Goal: Check status

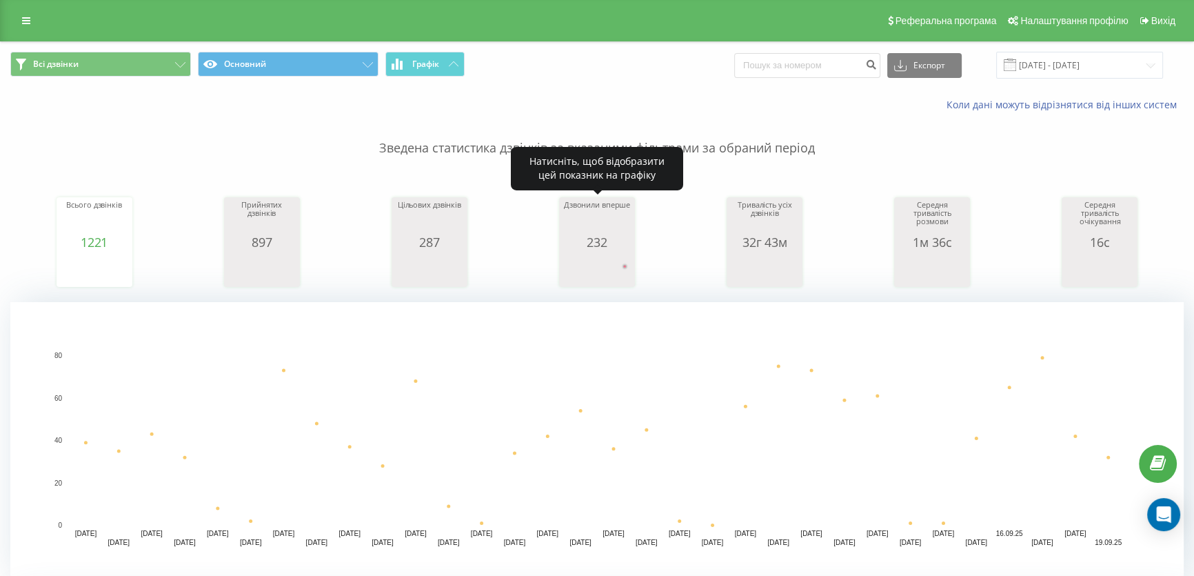
click at [620, 268] on rect "A chart." at bounding box center [597, 270] width 69 height 26
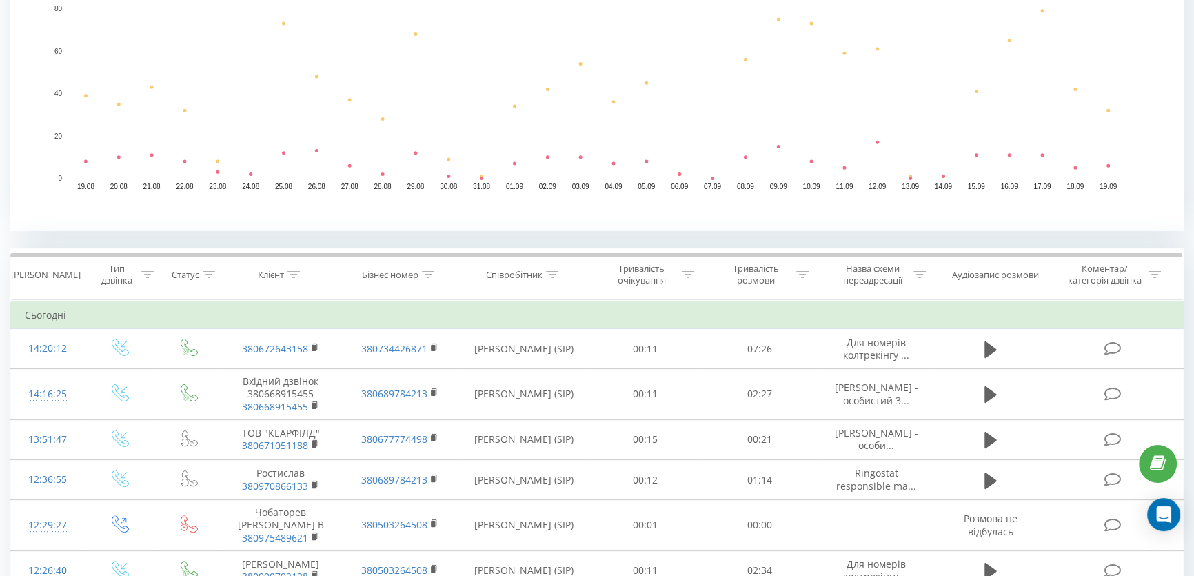
scroll to position [376, 0]
